Goal: Navigation & Orientation: Find specific page/section

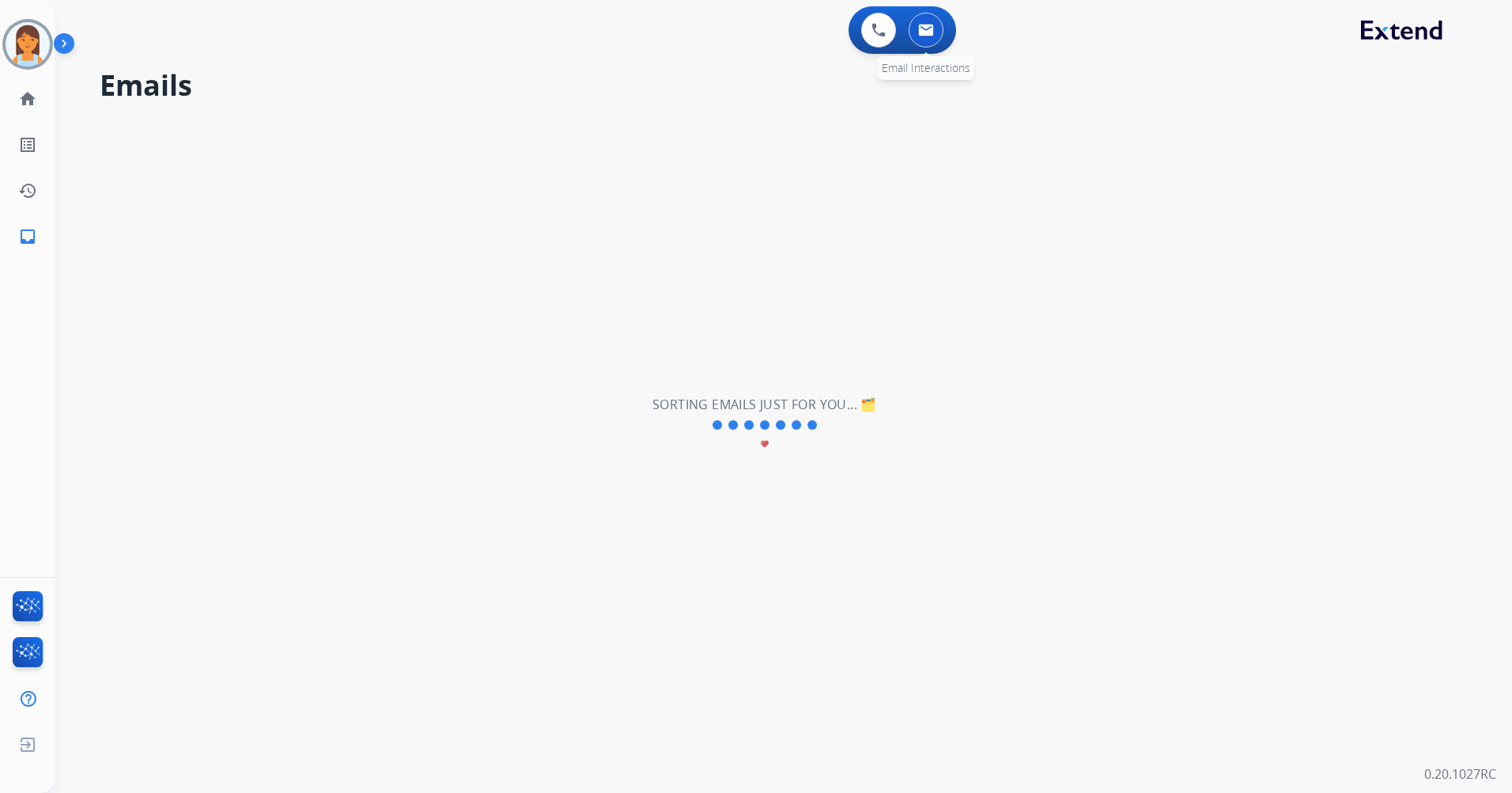
click at [924, 34] on img at bounding box center [926, 29] width 16 height 13
click at [879, 33] on img at bounding box center [878, 29] width 15 height 15
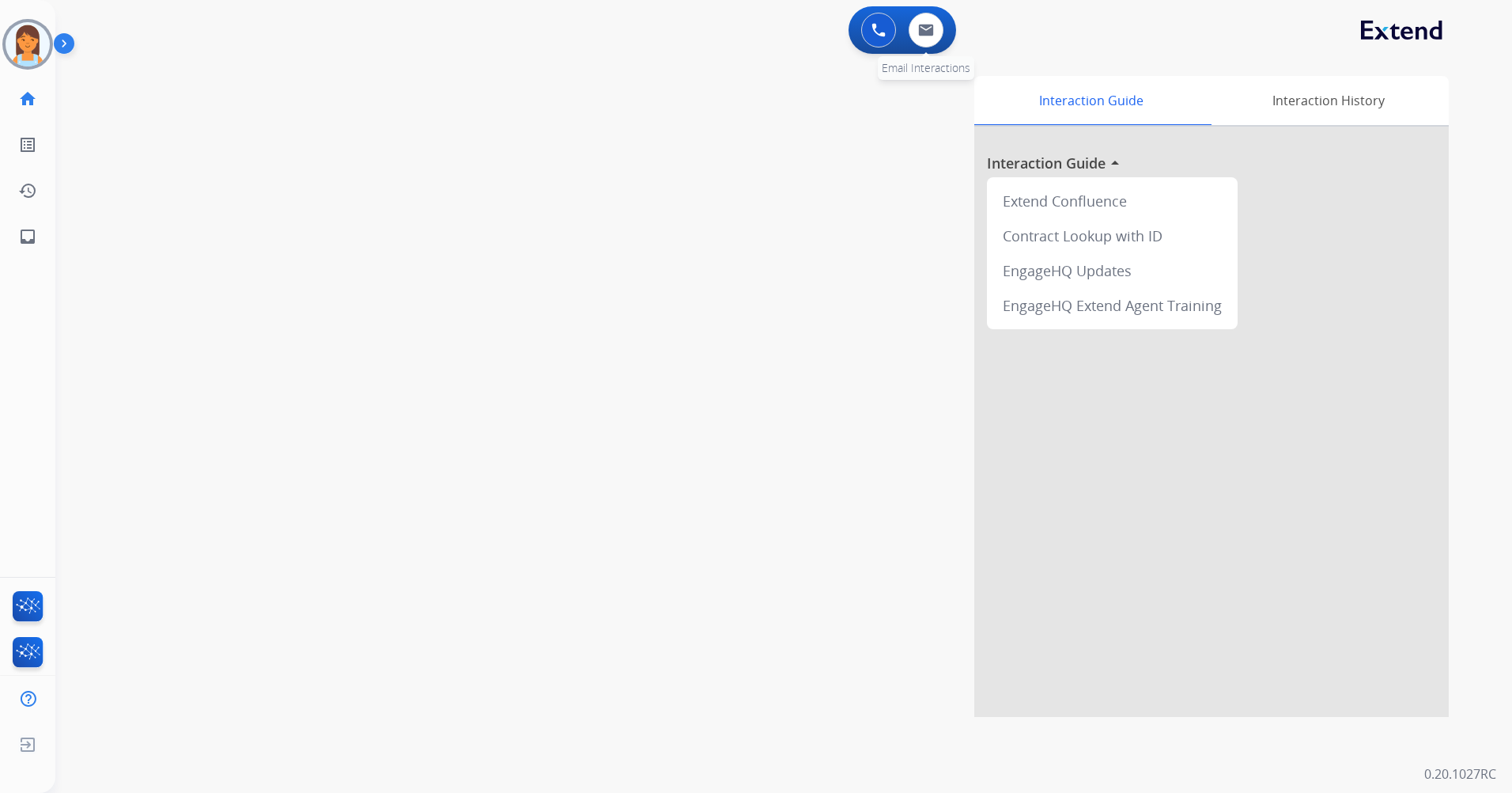
click at [944, 32] on div "0 Email Interactions" at bounding box center [926, 30] width 47 height 35
click at [932, 36] on button at bounding box center [926, 30] width 35 height 35
